Goal: Find specific page/section: Find specific page/section

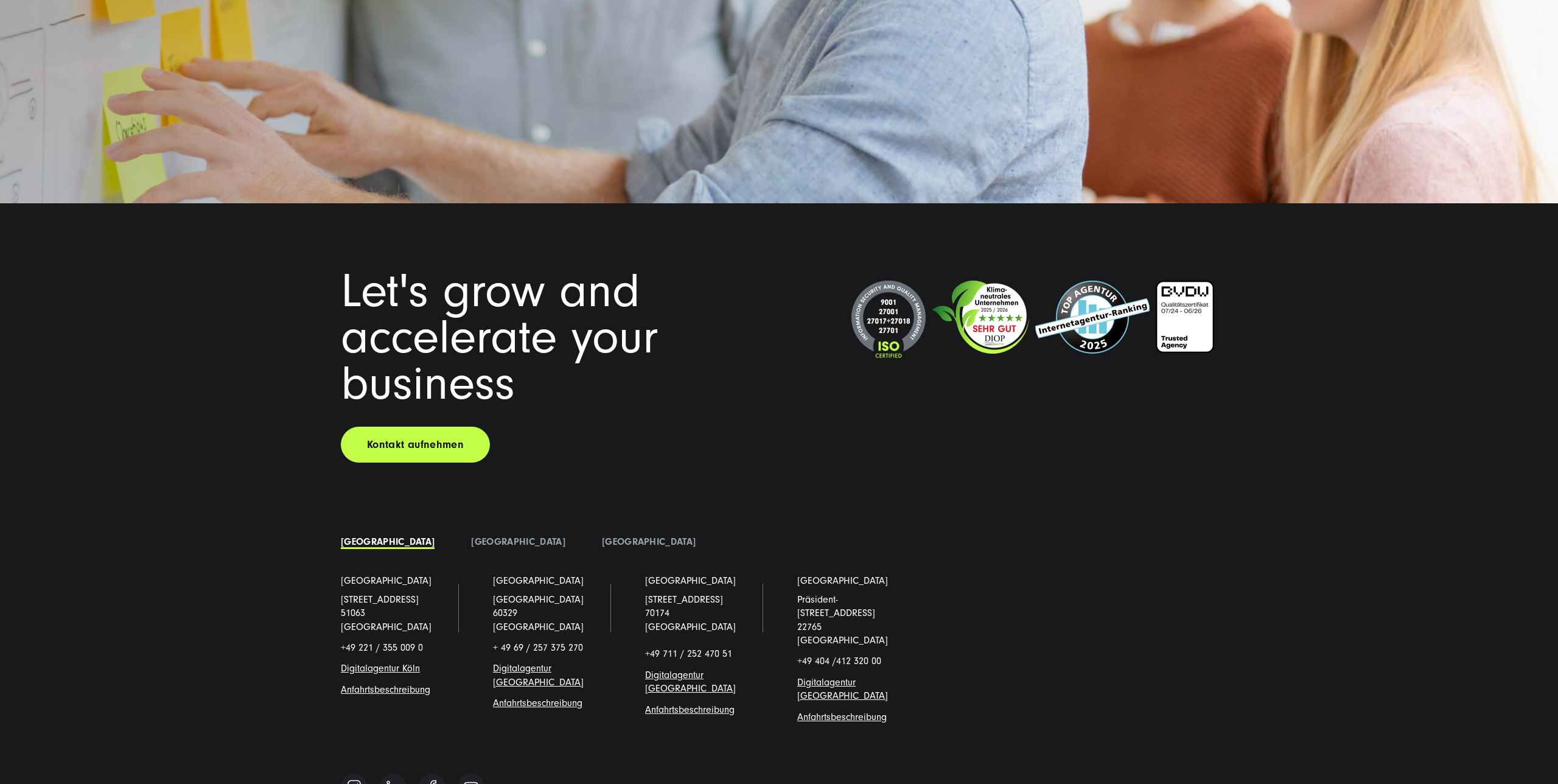
scroll to position [10529, 0]
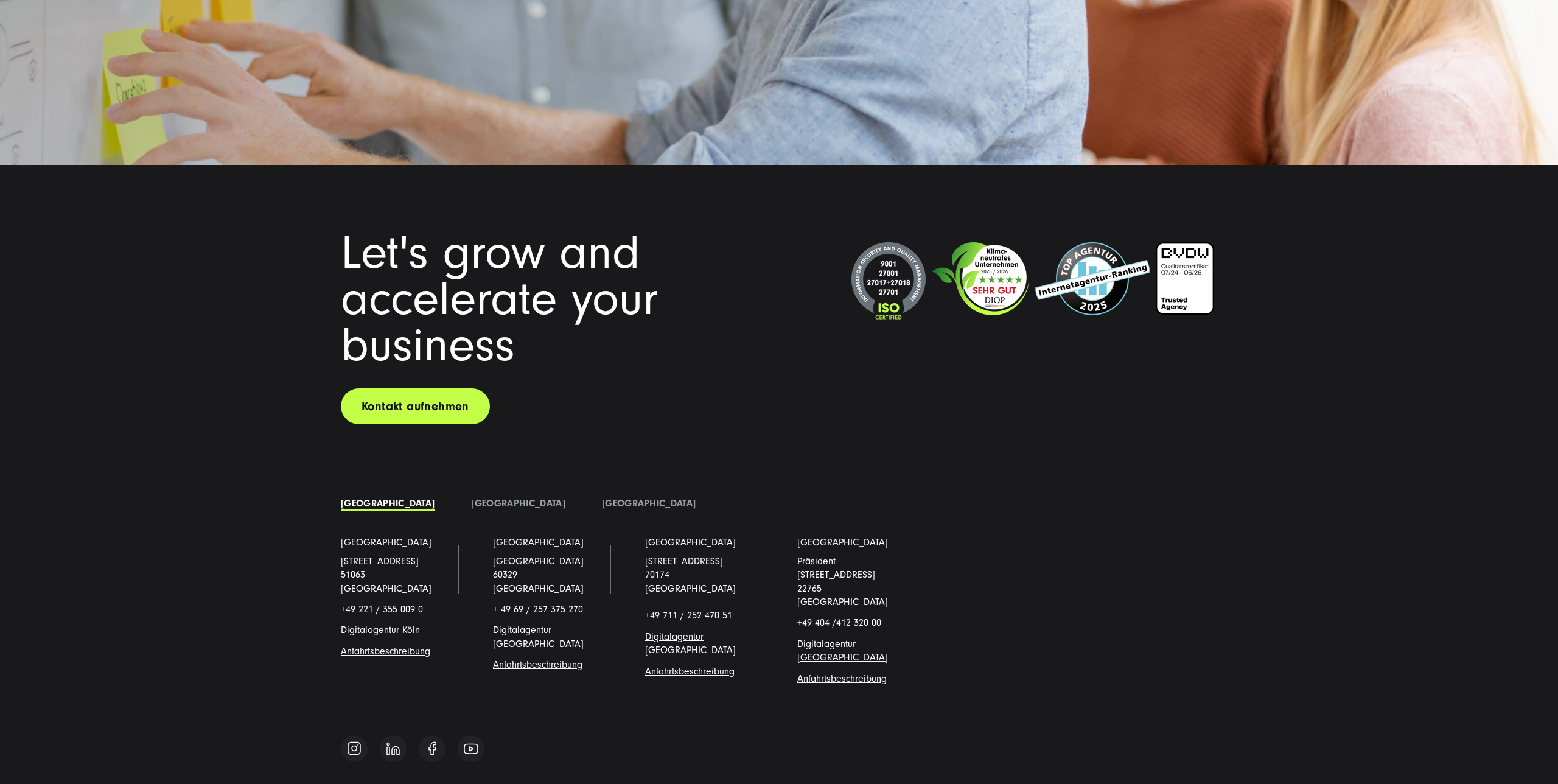
click at [434, 401] on link "Kontakt aufnehmen" at bounding box center [415, 406] width 149 height 36
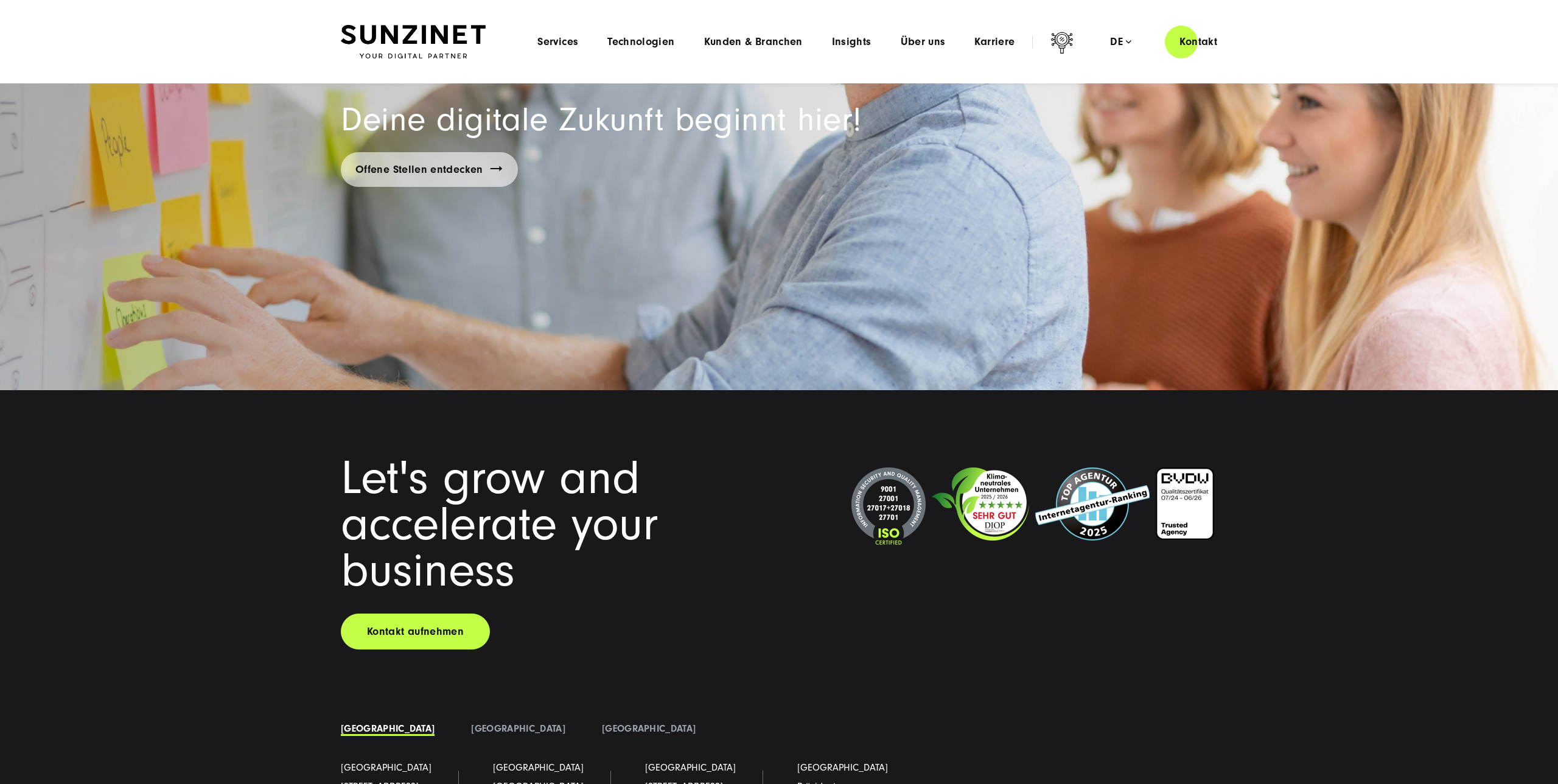
scroll to position [10145, 0]
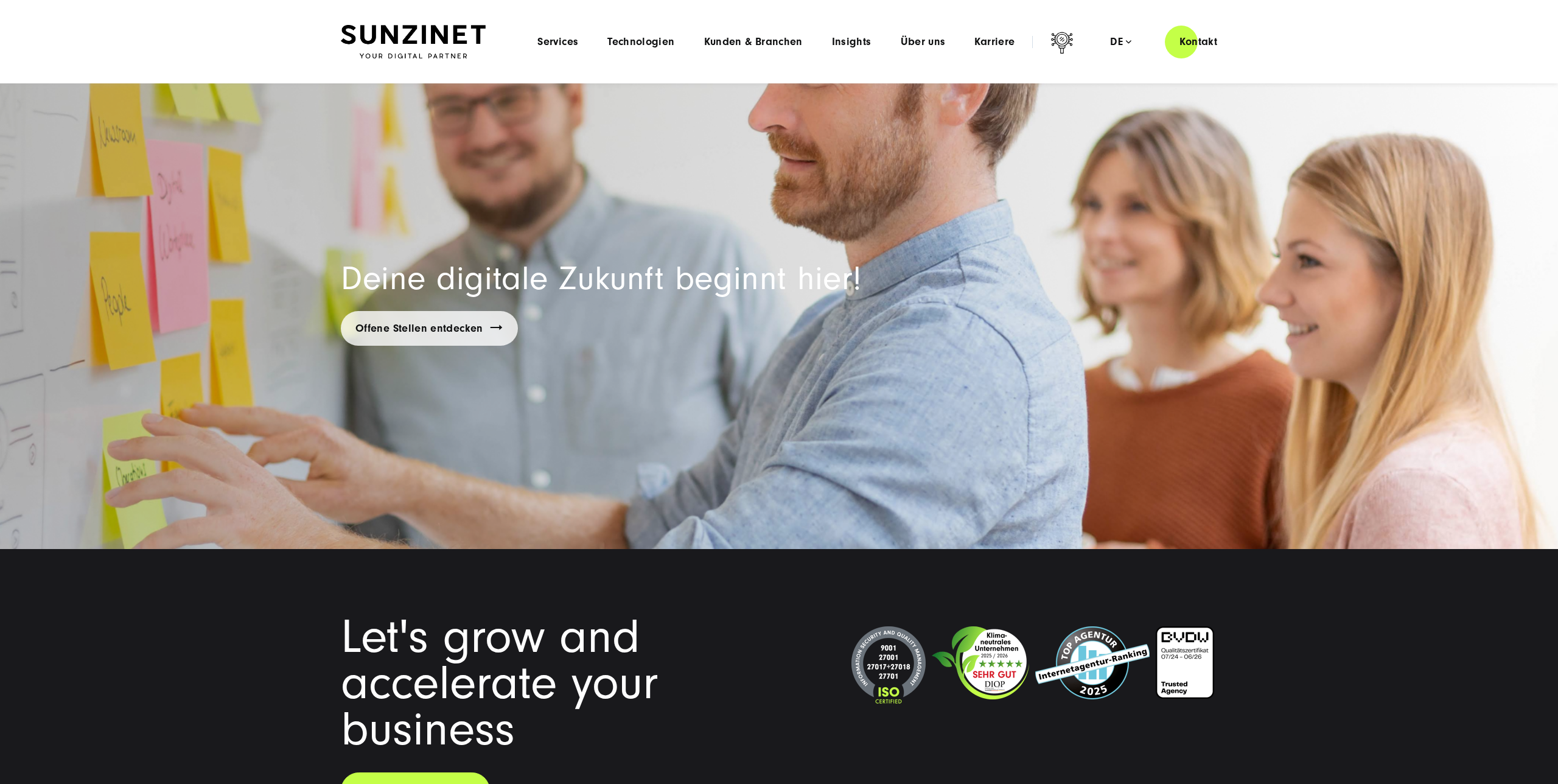
click at [470, 334] on link "Offene Stellen entdecken" at bounding box center [429, 328] width 177 height 35
